Goal: Task Accomplishment & Management: Manage account settings

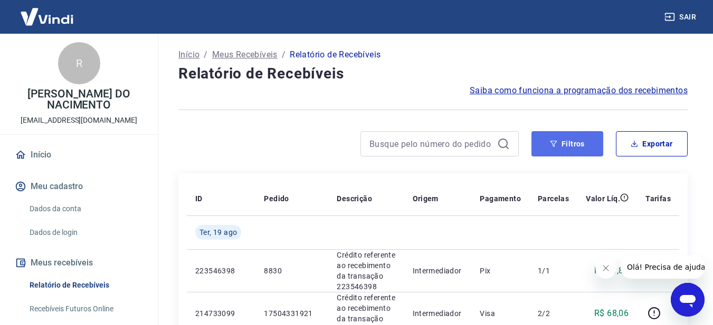
click at [558, 148] on button "Filtros" at bounding box center [567, 143] width 72 height 25
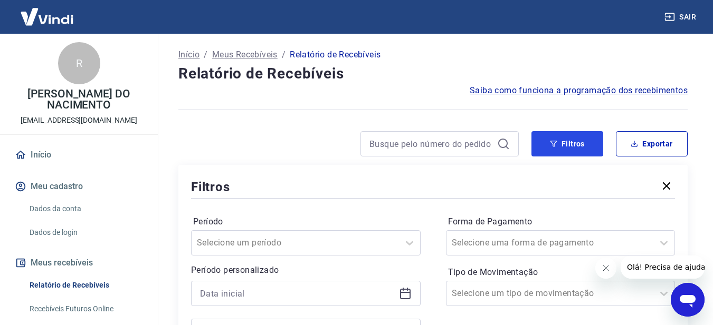
scroll to position [105, 0]
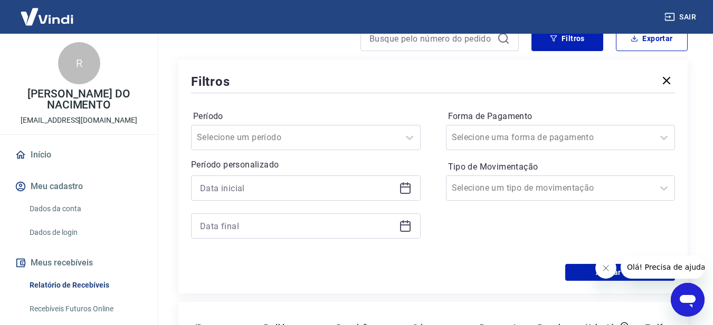
click at [407, 185] on icon at bounding box center [407, 184] width 1 height 3
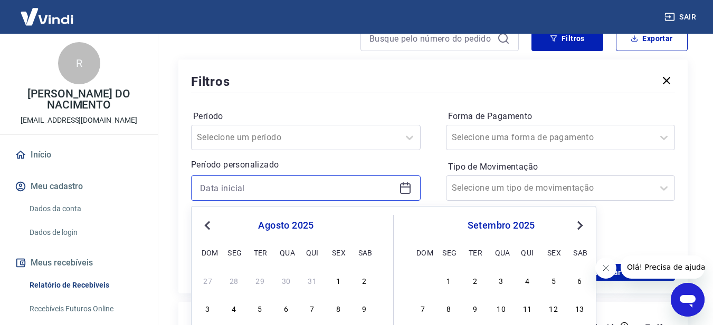
scroll to position [211, 0]
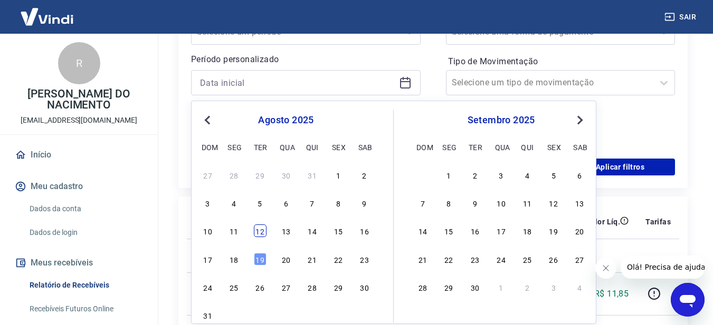
click at [262, 234] on div "12" at bounding box center [260, 231] width 13 height 13
type input "12/08/2025"
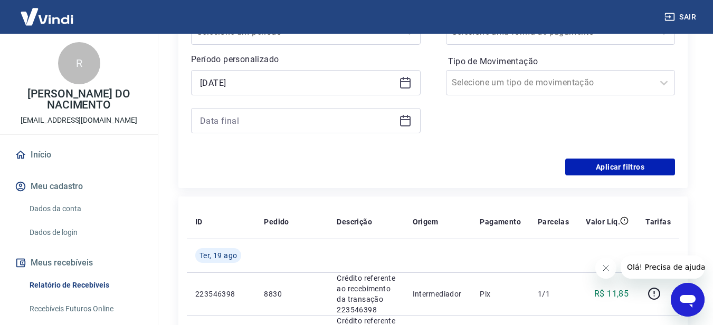
click at [401, 122] on icon at bounding box center [405, 120] width 13 height 13
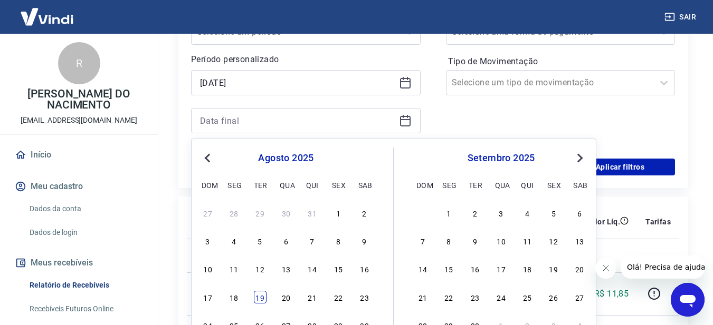
click at [262, 295] on div "19" at bounding box center [260, 297] width 13 height 13
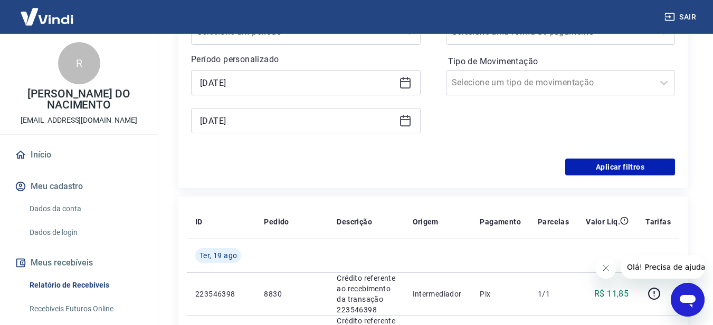
type input "19/08/2025"
click at [621, 164] on button "Aplicar filtros" at bounding box center [620, 167] width 110 height 17
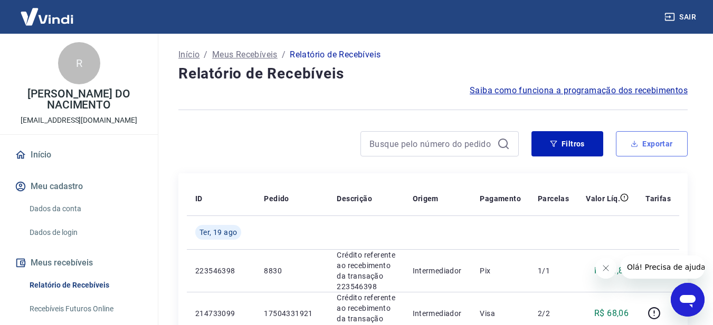
click at [647, 142] on button "Exportar" at bounding box center [652, 143] width 72 height 25
type input "12/08/2025"
type input "19/08/2025"
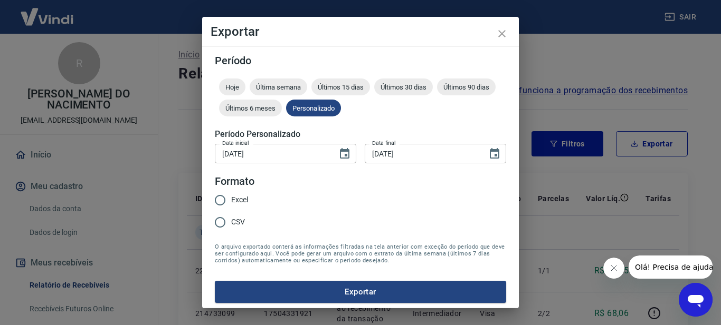
click at [223, 197] on input "Excel" at bounding box center [220, 200] width 22 height 22
radio input "true"
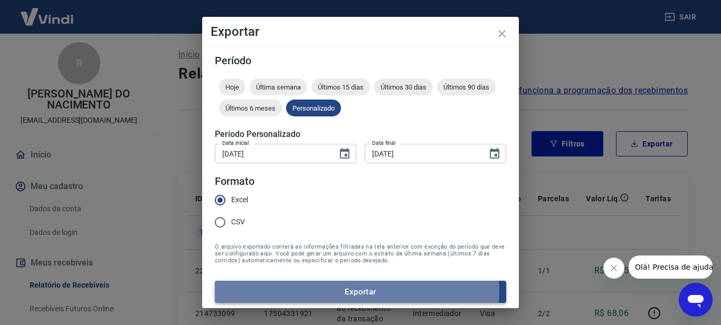
click at [284, 289] on button "Exportar" at bounding box center [360, 292] width 291 height 22
